Goal: Information Seeking & Learning: Learn about a topic

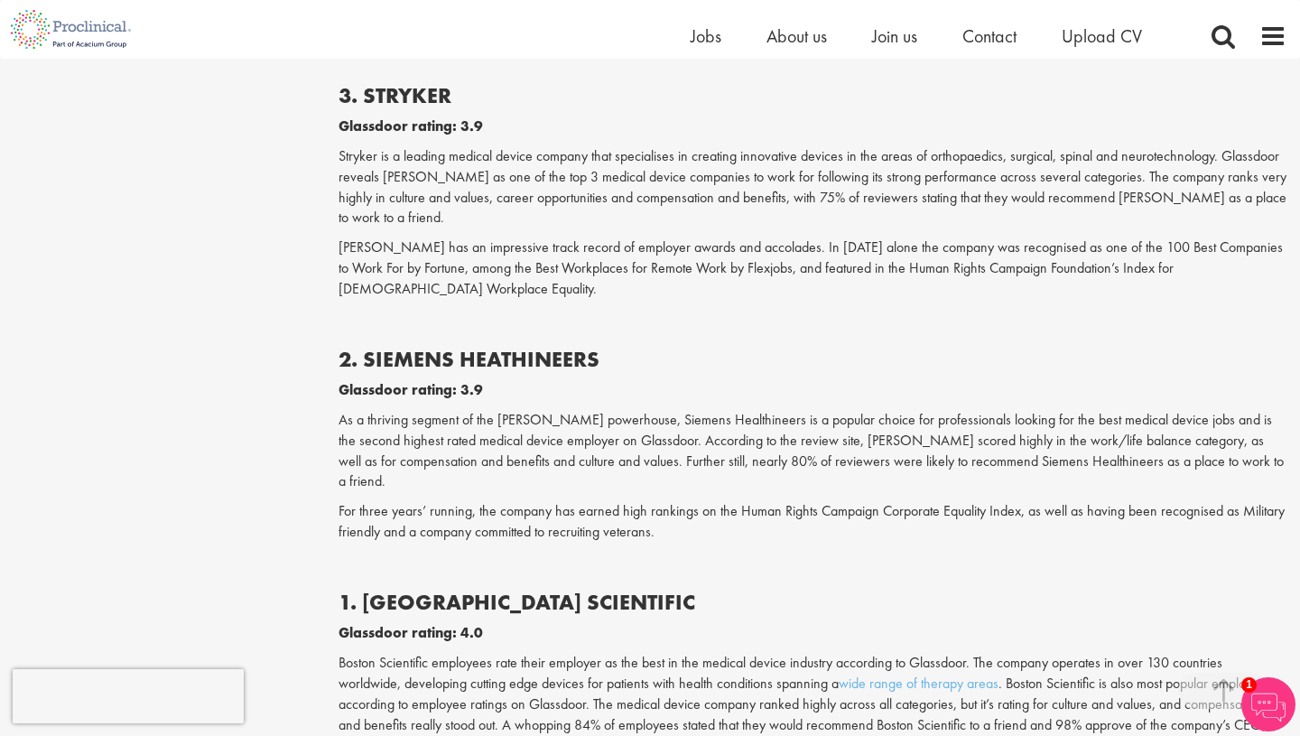
scroll to position [2708, 0]
drag, startPoint x: 363, startPoint y: 296, endPoint x: 640, endPoint y: 310, distance: 277.4
copy b "SIEMENS [DEMOGRAPHIC_DATA]"
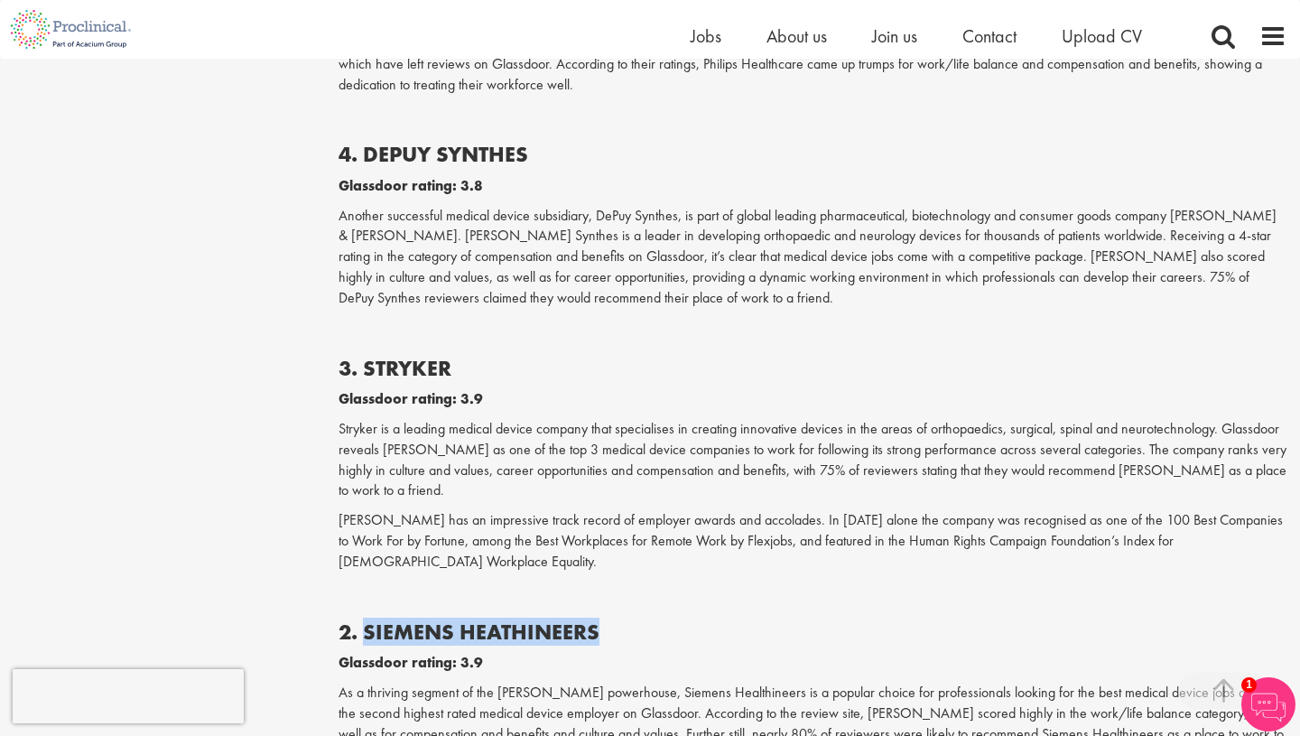
scroll to position [2402, 0]
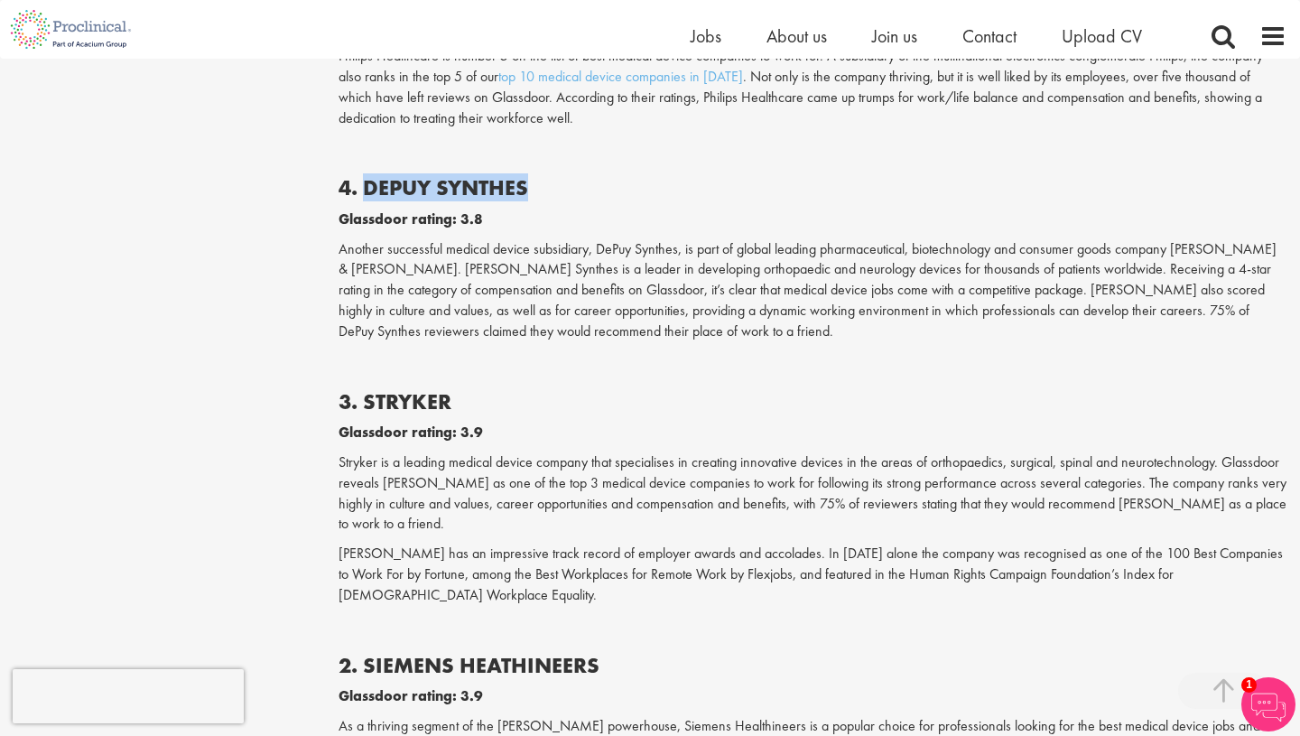
drag, startPoint x: 366, startPoint y: 170, endPoint x: 551, endPoint y: 176, distance: 185.1
click at [551, 176] on h2 "4. DEPUY SYNTHES" at bounding box center [812, 187] width 948 height 23
copy b "DEPUY SYNTHES"
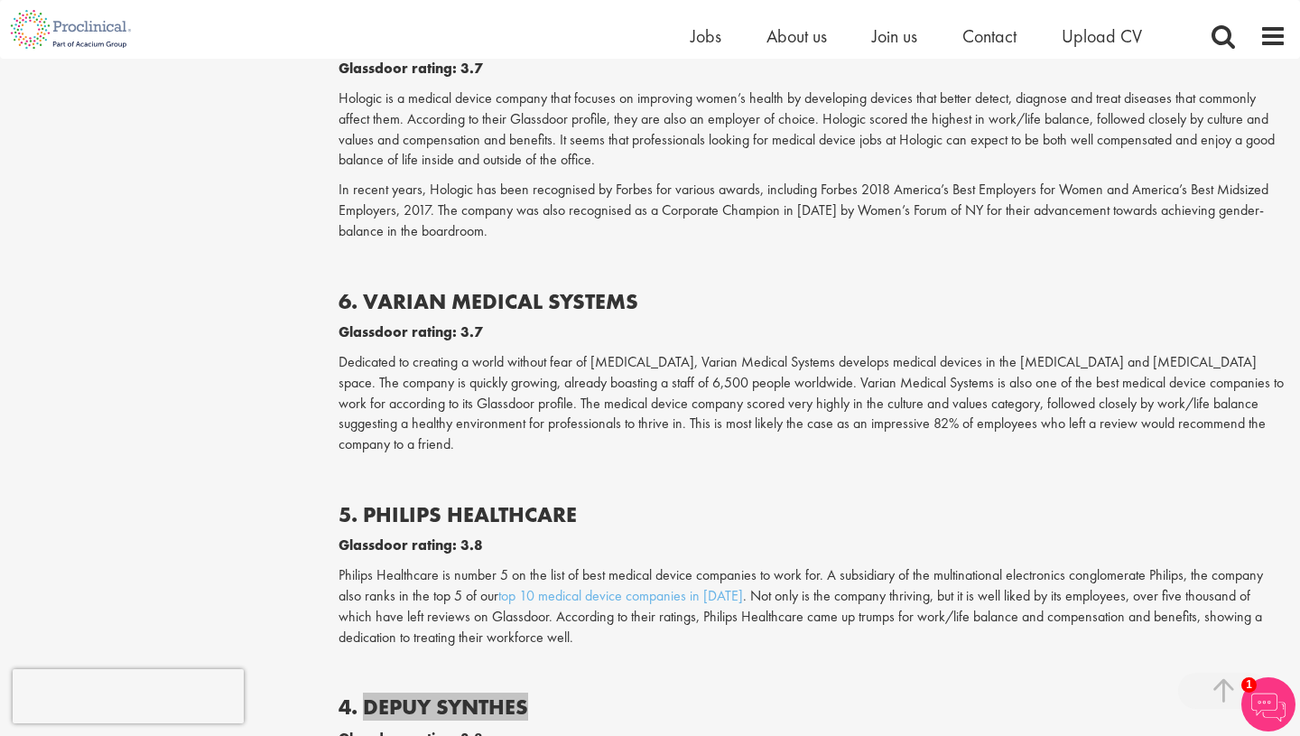
scroll to position [1879, 0]
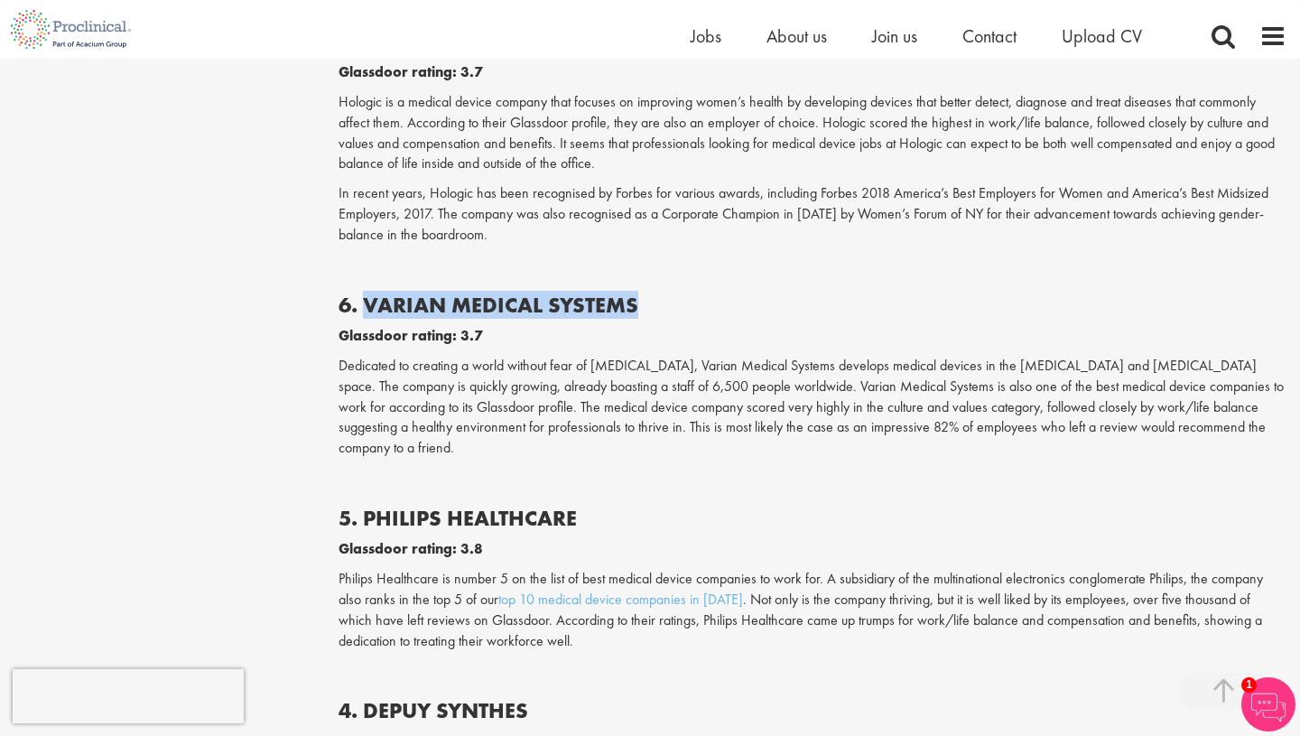
drag, startPoint x: 366, startPoint y: 301, endPoint x: 667, endPoint y: 308, distance: 301.5
click at [667, 308] on h2 "6. VARIAN MEDICAL SYSTEMS" at bounding box center [812, 304] width 948 height 23
copy b "VARIAN MEDICAL SYSTEMS"
